Goal: Ask a question

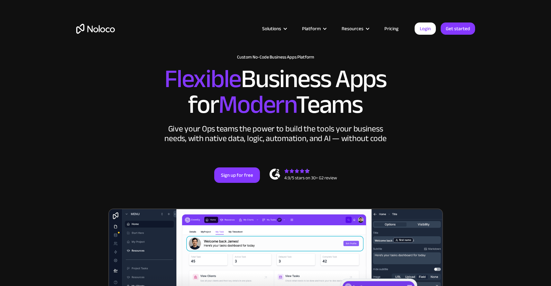
click at [396, 30] on link "Pricing" at bounding box center [391, 28] width 30 height 8
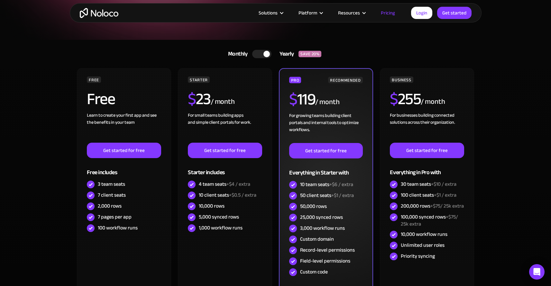
scroll to position [109, 0]
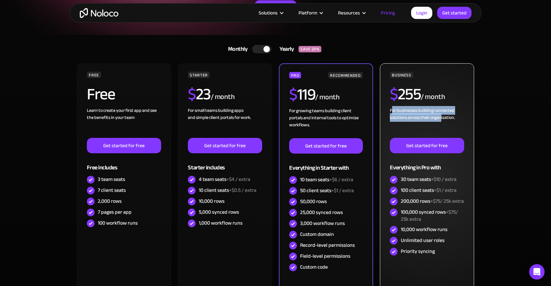
drag, startPoint x: 393, startPoint y: 111, endPoint x: 442, endPoint y: 116, distance: 49.7
click at [442, 116] on div "For businesses building connected solutions across their organization. ‍" at bounding box center [427, 122] width 74 height 31
drag, startPoint x: 402, startPoint y: 191, endPoint x: 462, endPoint y: 191, distance: 60.5
click at [462, 191] on div "100 client seats +$1 / extra" at bounding box center [427, 190] width 74 height 11
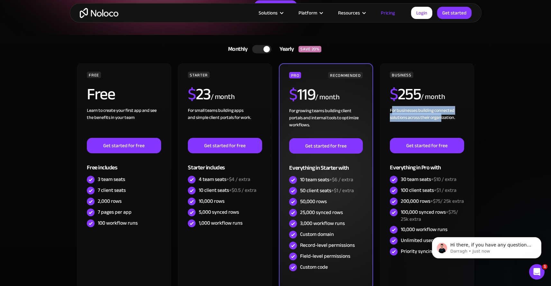
scroll to position [0, 0]
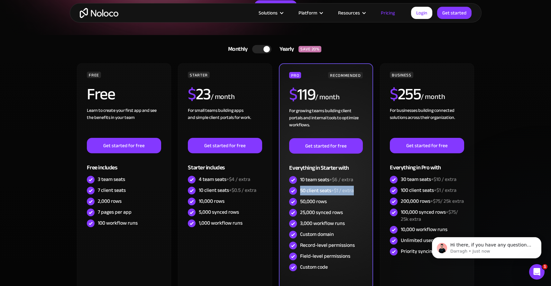
drag, startPoint x: 301, startPoint y: 190, endPoint x: 358, endPoint y: 194, distance: 57.7
click at [358, 194] on div "50 client seats +$1 / extra" at bounding box center [325, 191] width 73 height 11
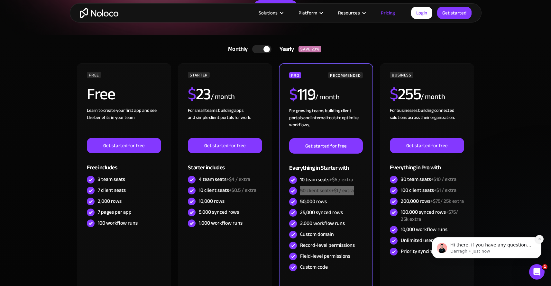
click at [541, 240] on icon "Dismiss notification" at bounding box center [540, 239] width 4 height 4
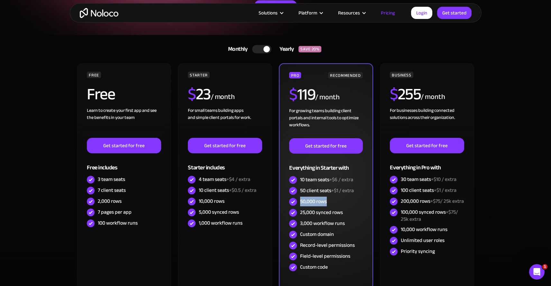
drag, startPoint x: 300, startPoint y: 203, endPoint x: 343, endPoint y: 203, distance: 42.8
click at [343, 203] on div "50,000 rows" at bounding box center [325, 201] width 73 height 11
drag, startPoint x: 301, startPoint y: 213, endPoint x: 356, endPoint y: 214, distance: 55.0
click at [355, 214] on div "25,000 synced rows" at bounding box center [325, 212] width 73 height 11
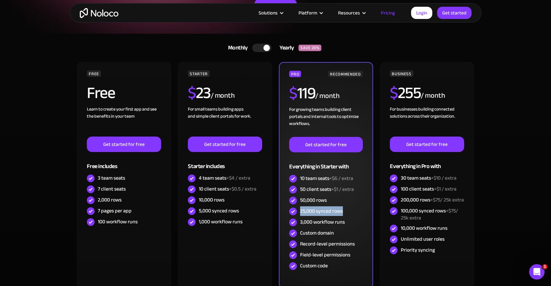
scroll to position [116, 0]
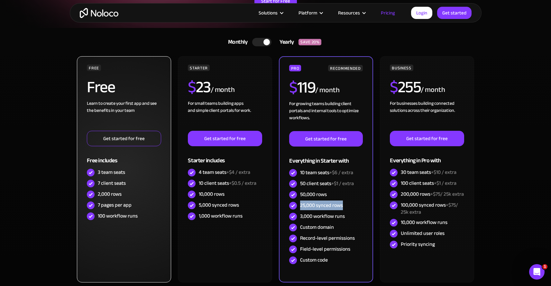
click at [140, 142] on link "Get started for free" at bounding box center [124, 138] width 74 height 15
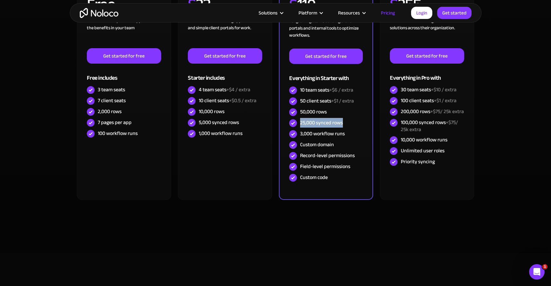
scroll to position [50, 0]
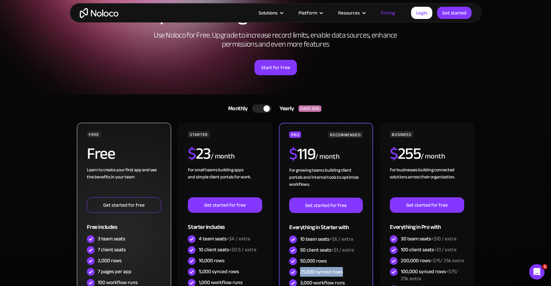
click at [149, 203] on link "Get started for free" at bounding box center [124, 204] width 74 height 15
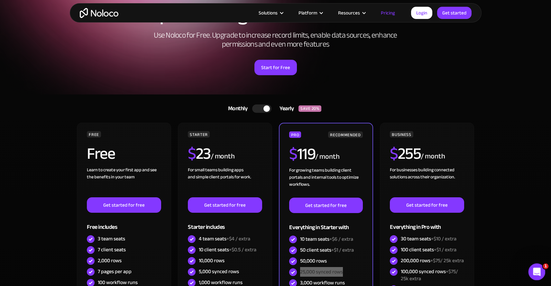
click at [539, 268] on div "Open Intercom Messenger" at bounding box center [535, 270] width 21 height 21
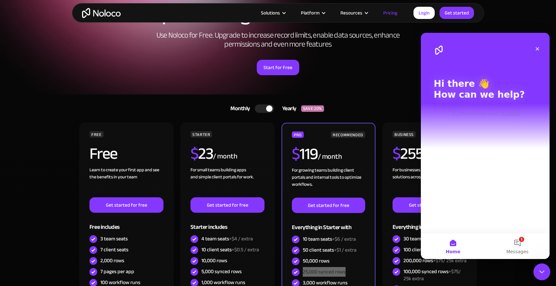
scroll to position [0, 0]
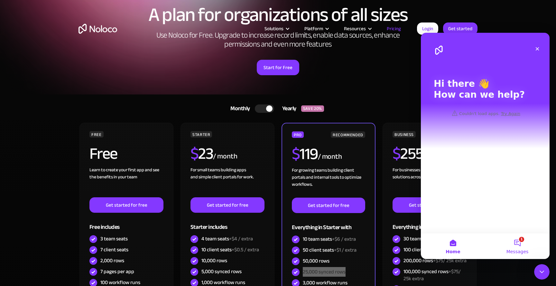
click at [519, 244] on button "1 Messages" at bounding box center [517, 246] width 64 height 26
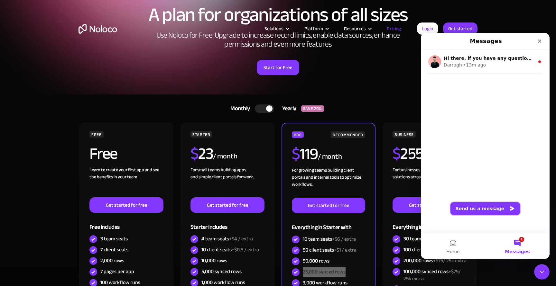
click at [479, 210] on button "Send us a message" at bounding box center [485, 208] width 70 height 13
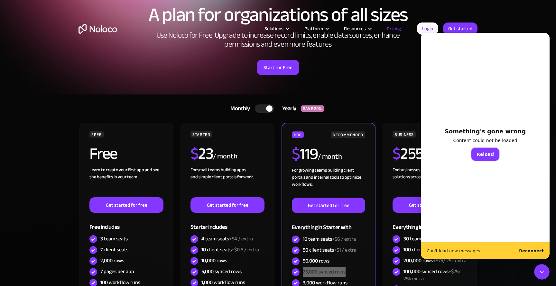
click at [485, 157] on button "Reload" at bounding box center [485, 154] width 28 height 13
click at [530, 251] on b "Reconnect" at bounding box center [531, 251] width 25 height 5
click at [484, 156] on button "Reload" at bounding box center [485, 154] width 28 height 13
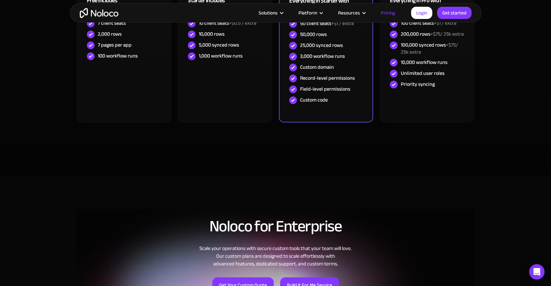
scroll to position [172, 0]
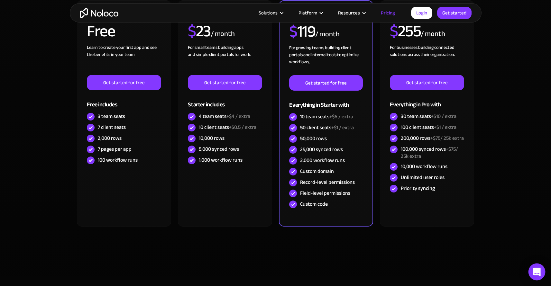
click at [536, 272] on icon "Open Intercom Messenger" at bounding box center [536, 272] width 7 height 8
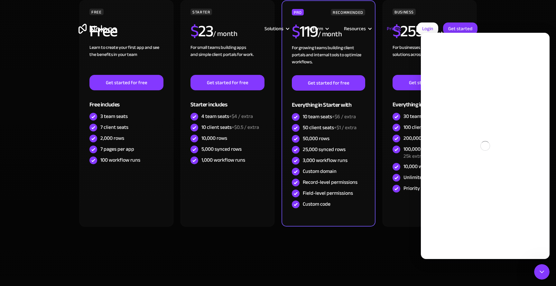
scroll to position [0, 0]
click at [461, 234] on textarea "Ask a question…" at bounding box center [485, 230] width 118 height 11
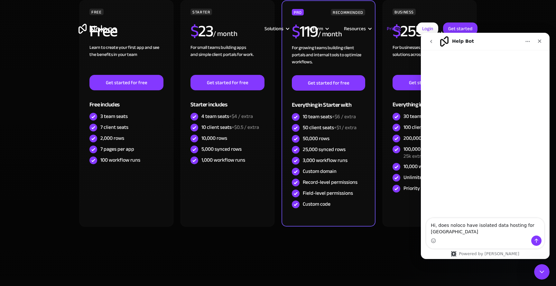
type textarea "Hi, does noloco have isolated data hosting for Australia?"
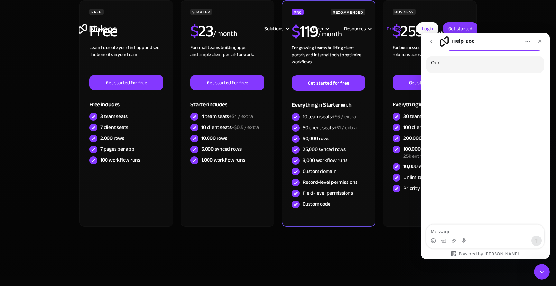
scroll to position [47, 0]
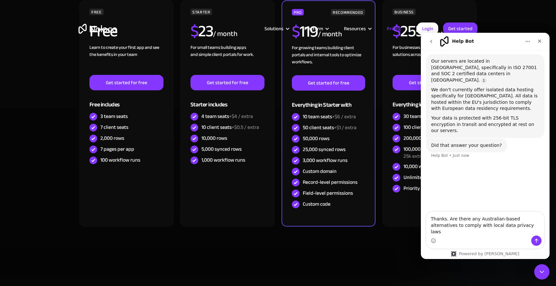
type textarea "Thanks. Are there any Australian-based alternatives to comply with local data p…"
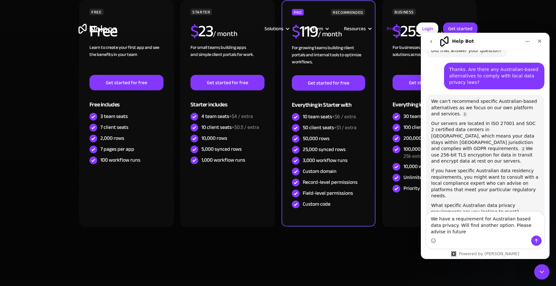
scroll to position [144, 0]
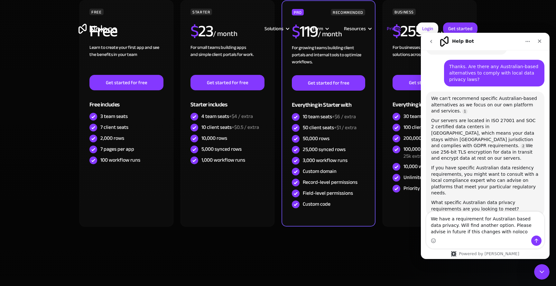
type textarea "We have a requirement for Australian based data privacy. Will find another opti…"
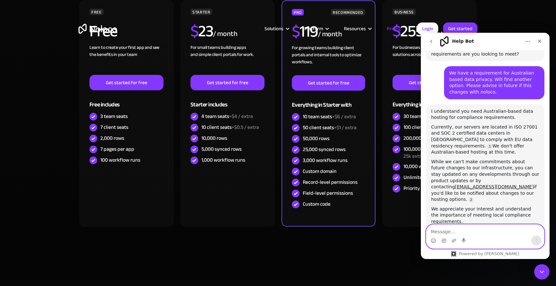
scroll to position [304, 0]
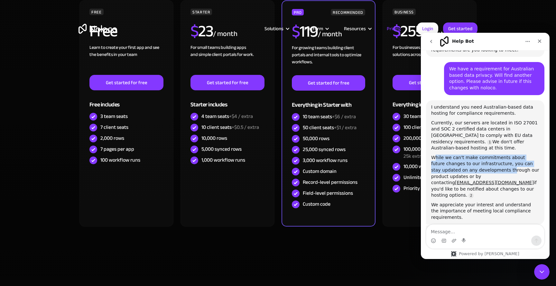
drag, startPoint x: 436, startPoint y: 138, endPoint x: 499, endPoint y: 149, distance: 63.3
click at [499, 155] on div "While we can't make commitments about future changes to our infrastructure, you…" at bounding box center [485, 177] width 108 height 44
